Goal: Task Accomplishment & Management: Complete application form

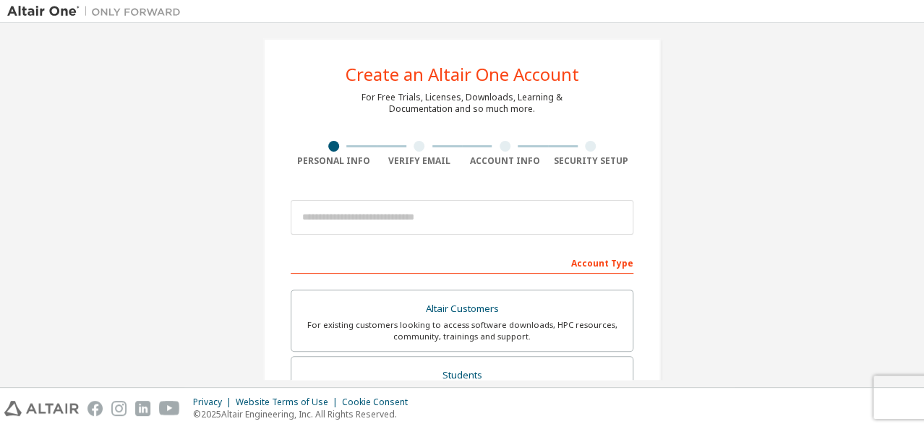
scroll to position [10, 0]
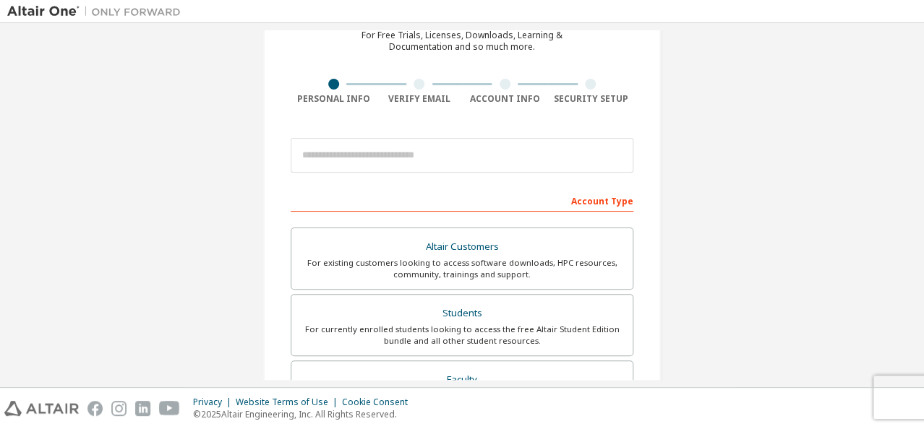
scroll to position [133, 0]
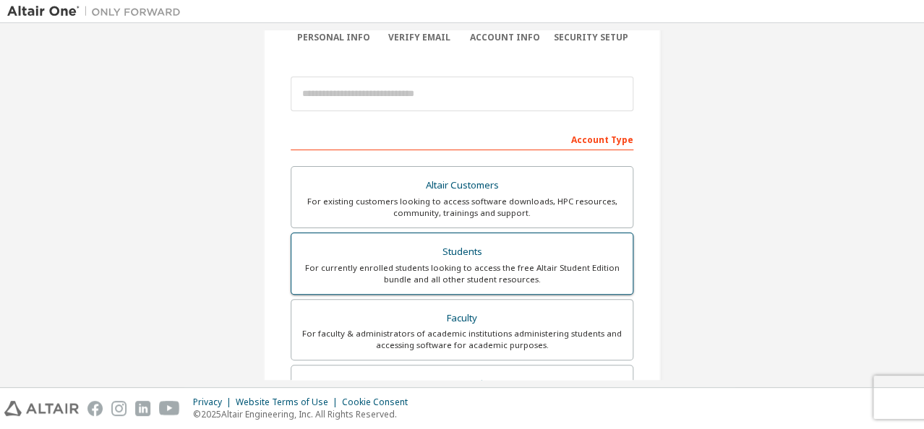
click at [416, 248] on div "Students" at bounding box center [462, 252] width 324 height 20
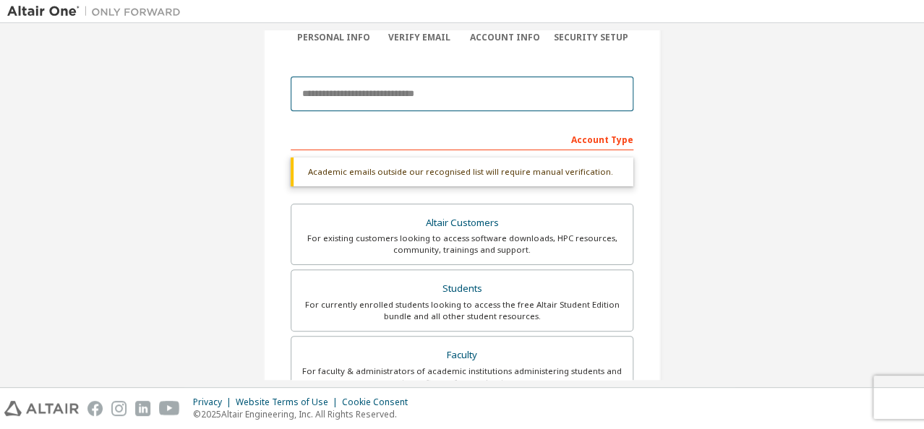
click at [369, 96] on input "email" at bounding box center [462, 94] width 343 height 35
type input "*"
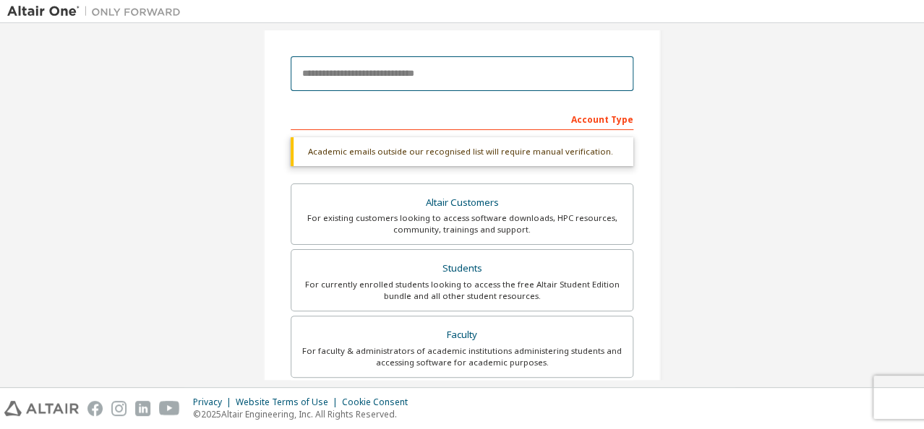
scroll to position [154, 0]
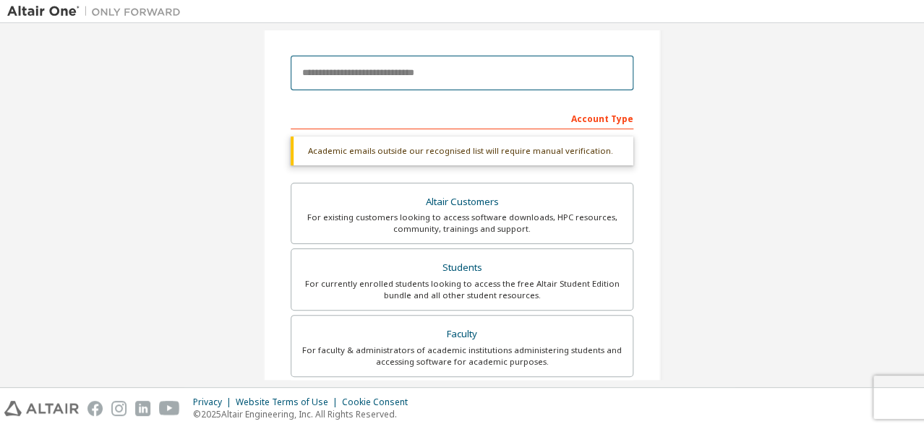
click at [393, 72] on input "email" at bounding box center [462, 73] width 343 height 35
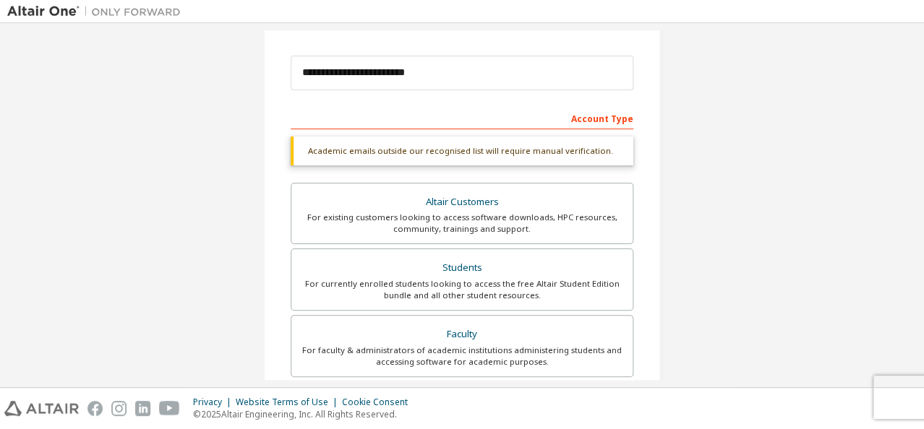
drag, startPoint x: 396, startPoint y: 87, endPoint x: 409, endPoint y: 168, distance: 82.0
click at [409, 168] on div "Academic emails outside our recognised list will require manual verification. Y…" at bounding box center [462, 156] width 343 height 38
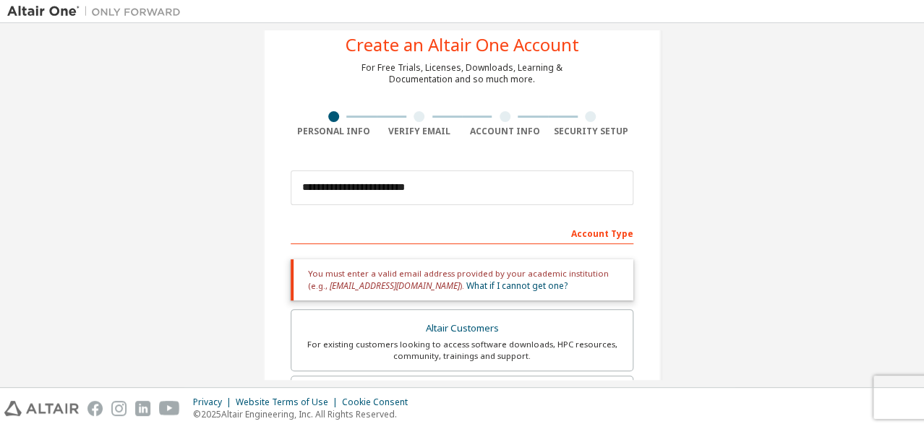
scroll to position [40, 0]
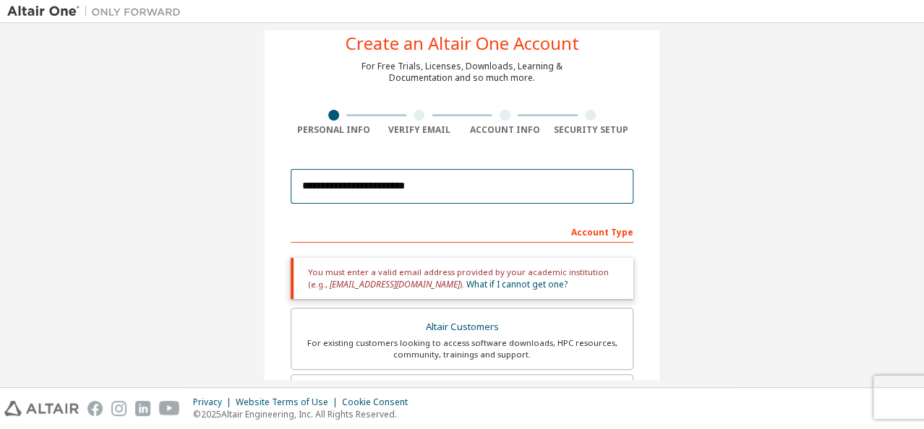
click at [428, 188] on input "**********" at bounding box center [462, 186] width 343 height 35
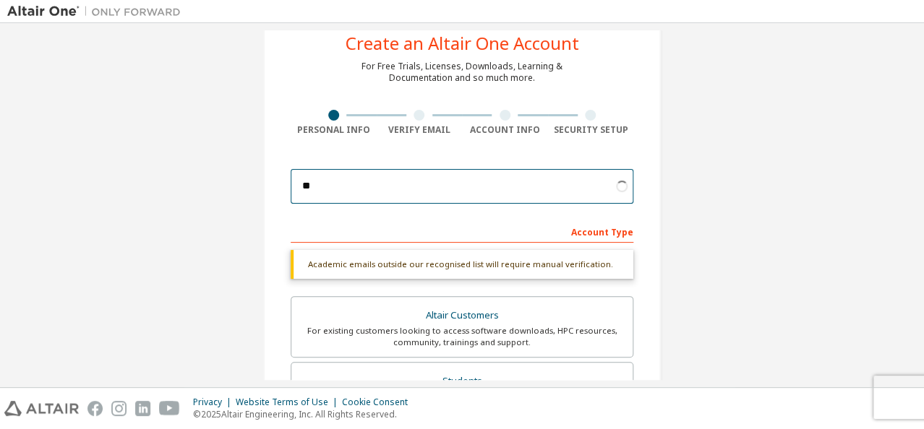
type input "*"
type input "**********"
